Goal: Find specific page/section: Find specific page/section

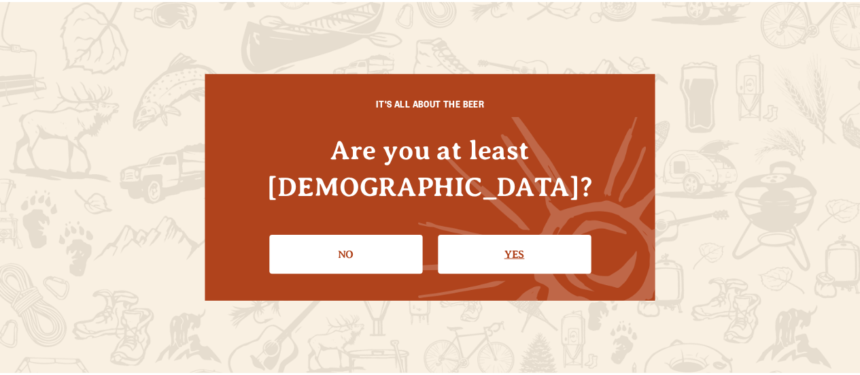
scroll to position [4, 0]
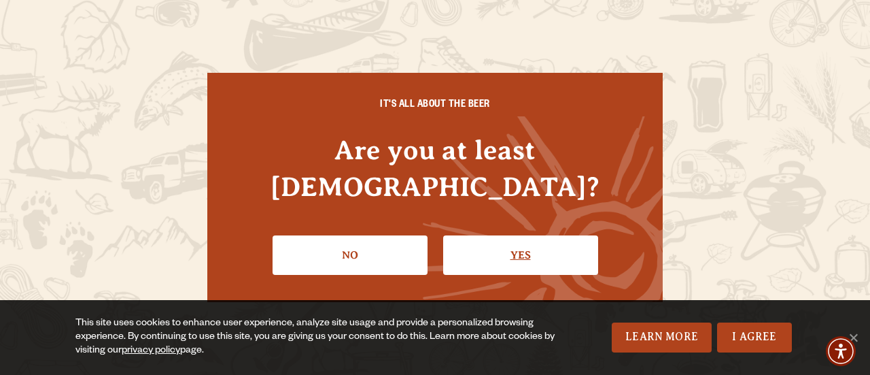
click at [555, 243] on link "Yes" at bounding box center [520, 254] width 155 height 39
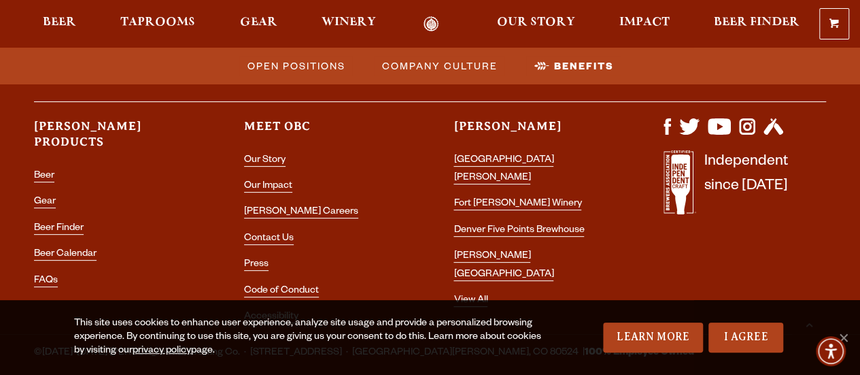
scroll to position [2727, 0]
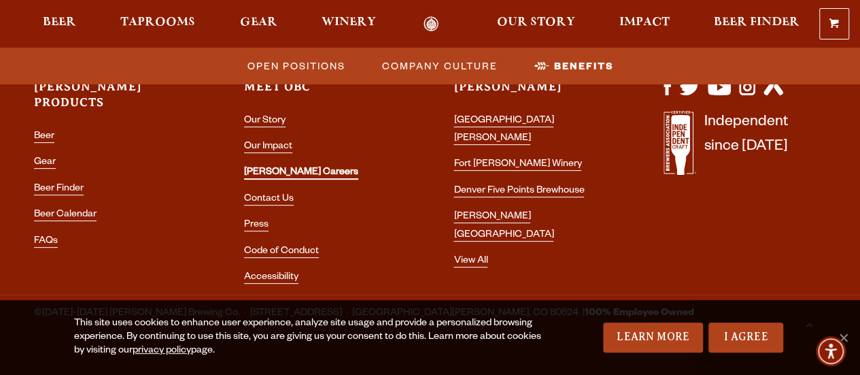
click at [282, 167] on link "[PERSON_NAME] Careers" at bounding box center [301, 173] width 114 height 12
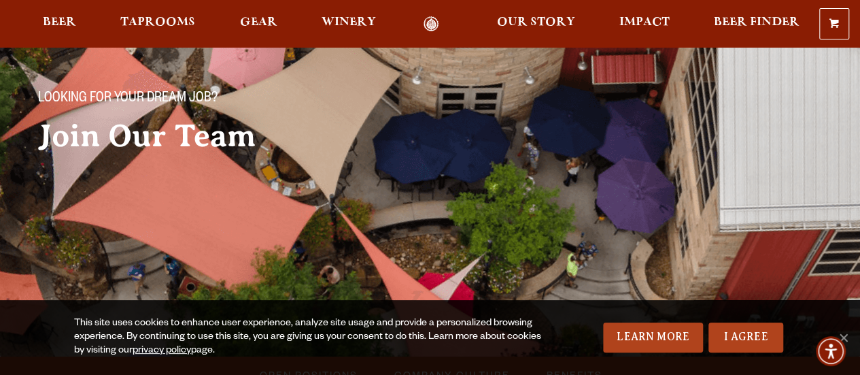
scroll to position [119, 0]
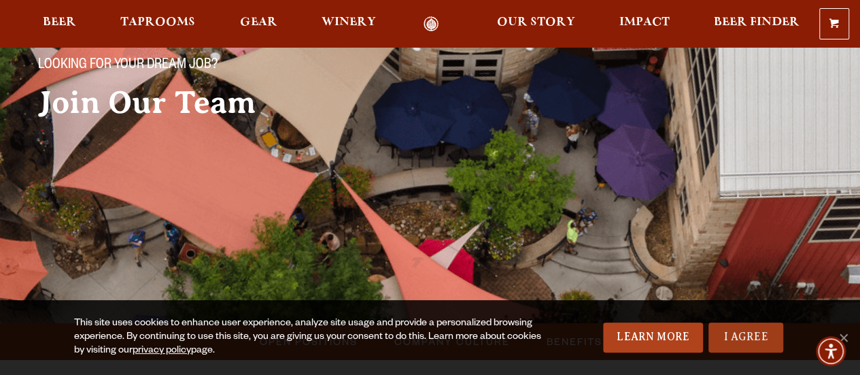
click at [741, 342] on link "I Agree" at bounding box center [746, 337] width 75 height 30
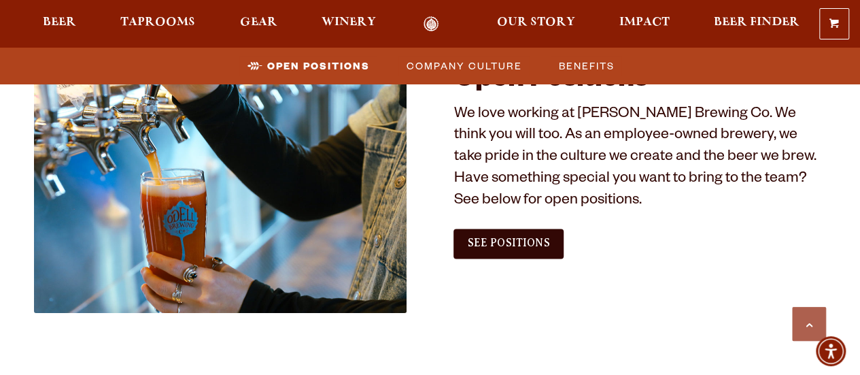
scroll to position [790, 0]
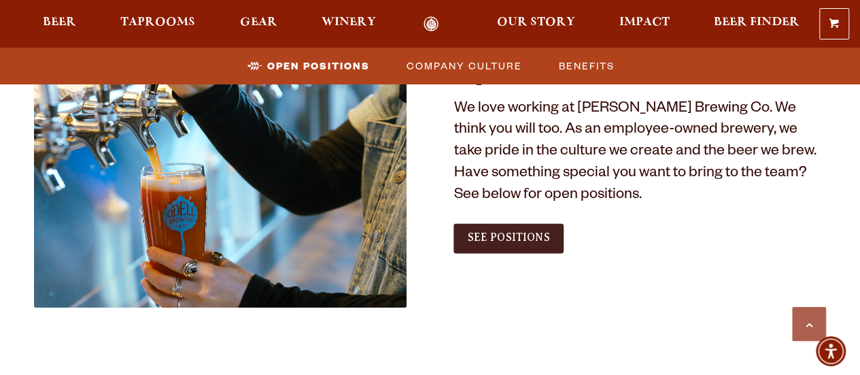
click at [526, 243] on span "See Positions" at bounding box center [508, 237] width 82 height 12
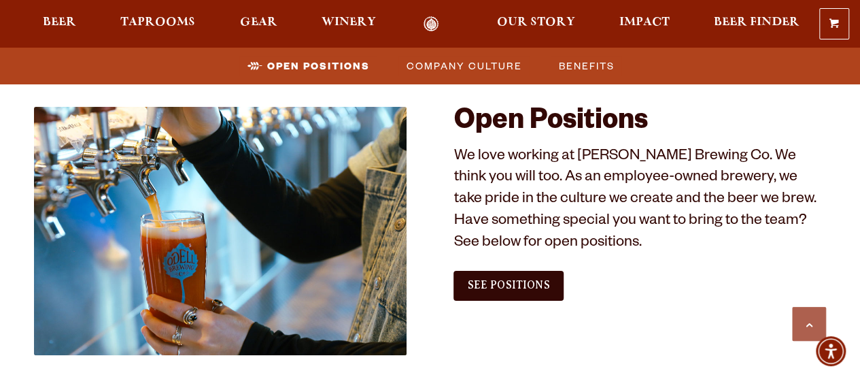
scroll to position [830, 0]
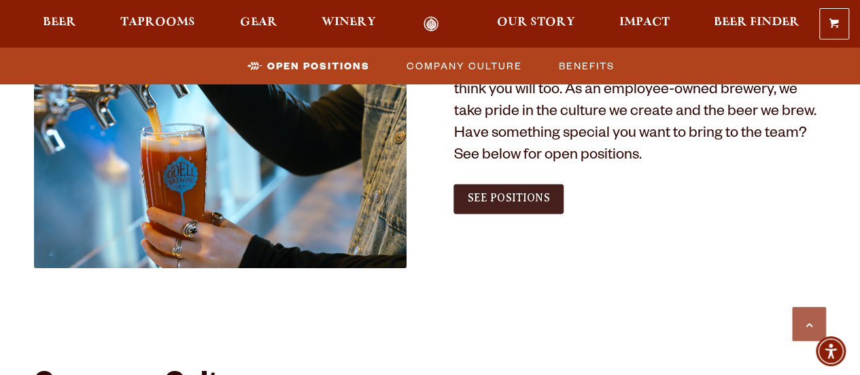
click at [508, 205] on link "See Positions" at bounding box center [508, 199] width 109 height 30
